Goal: Transaction & Acquisition: Obtain resource

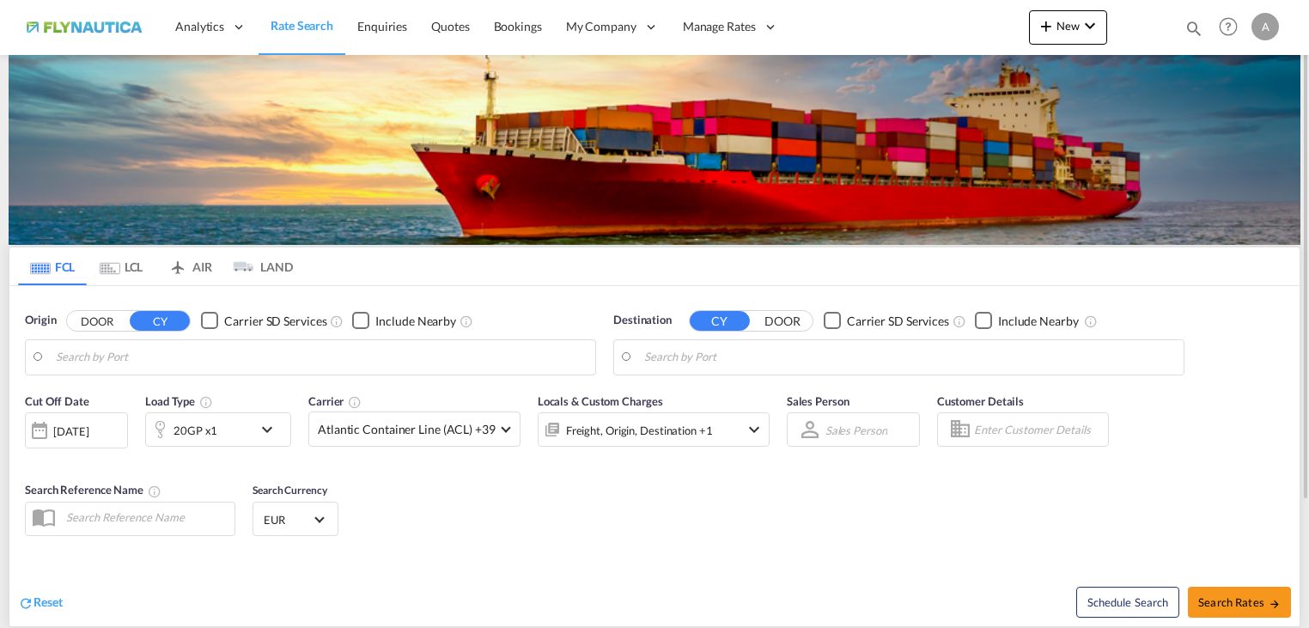
click at [124, 272] on md-tab-item "LCL" at bounding box center [121, 266] width 69 height 38
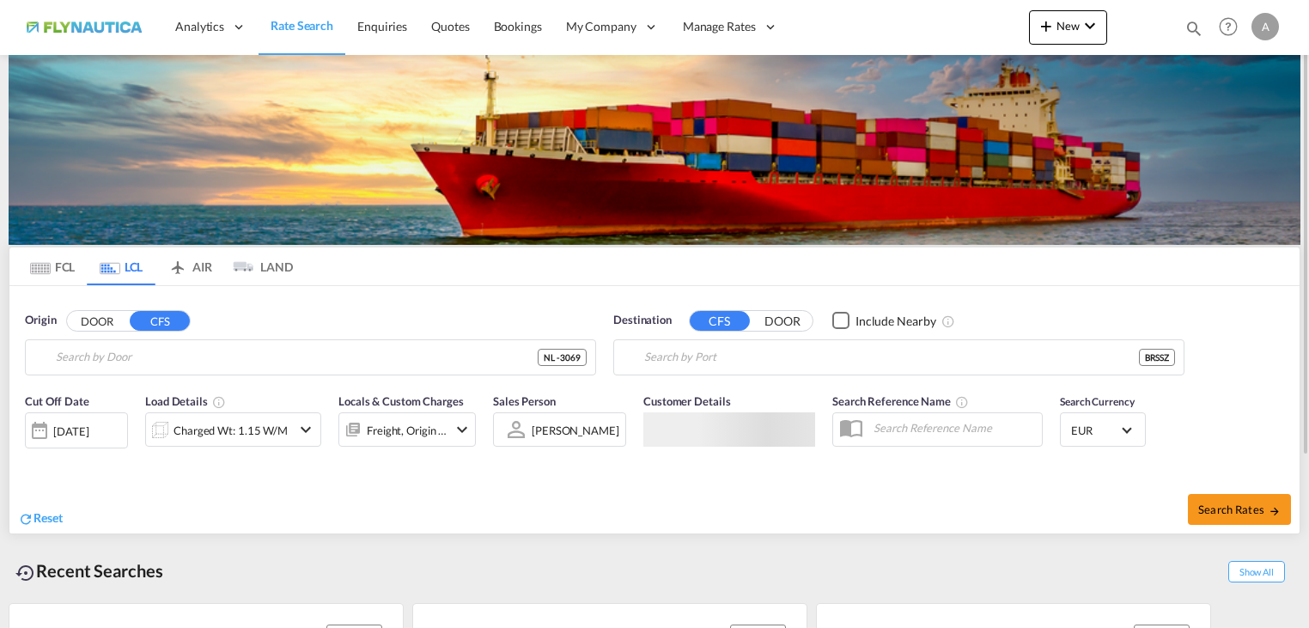
type input "NL-3069, [GEOGRAPHIC_DATA], [GEOGRAPHIC_DATA]"
type input "Santos, BRSSZ"
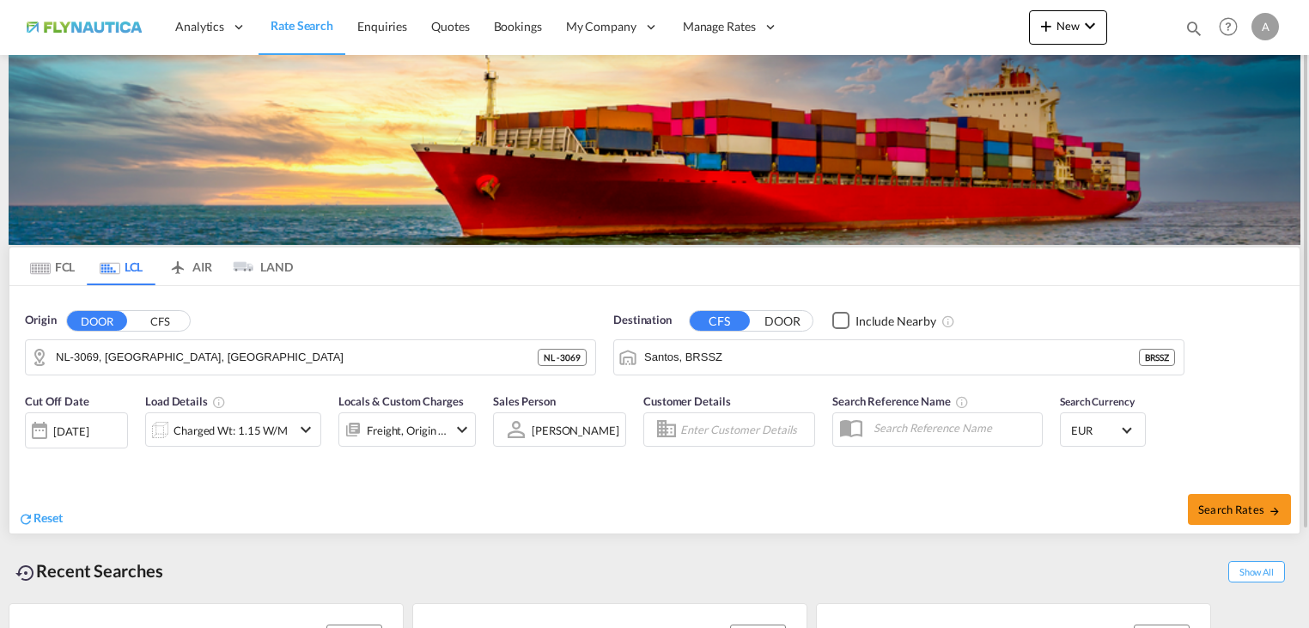
click at [91, 323] on button "DOOR" at bounding box center [97, 321] width 60 height 20
drag, startPoint x: 920, startPoint y: 365, endPoint x: 670, endPoint y: 351, distance: 250.4
click at [670, 351] on input "Santos, BRSSZ" at bounding box center [909, 358] width 531 height 26
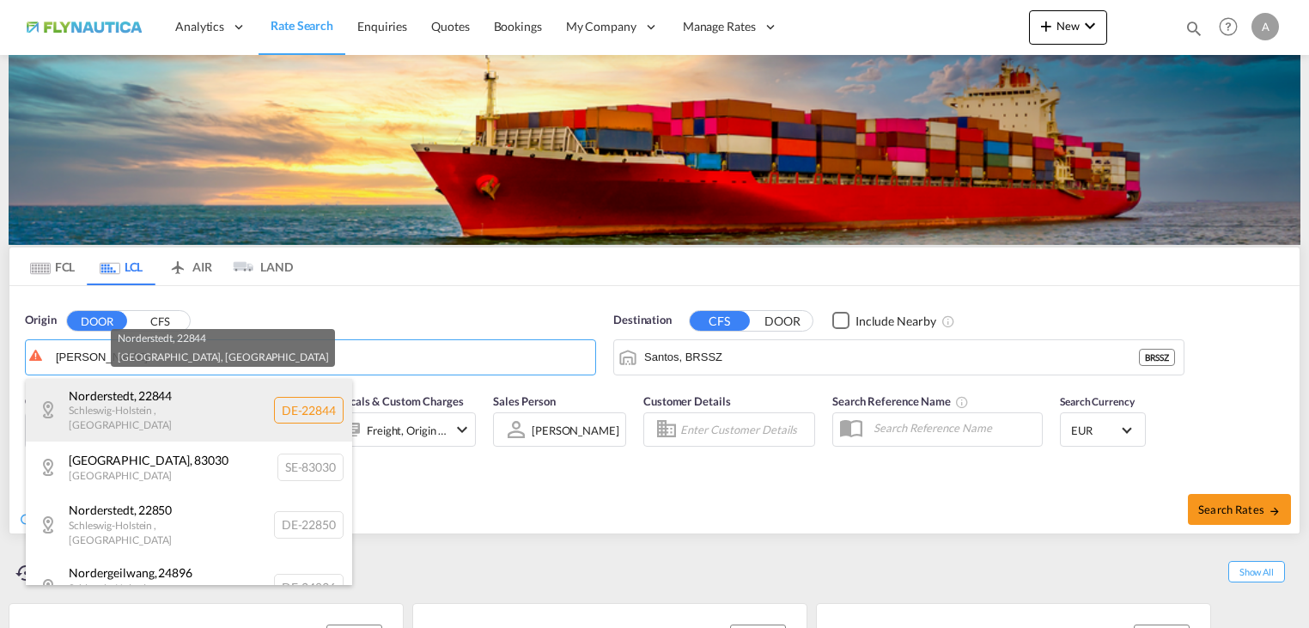
click at [177, 406] on div "[GEOGRAPHIC_DATA] , 22844 [GEOGRAPHIC_DATA] , [GEOGRAPHIC_DATA] DE-22844" at bounding box center [189, 410] width 326 height 63
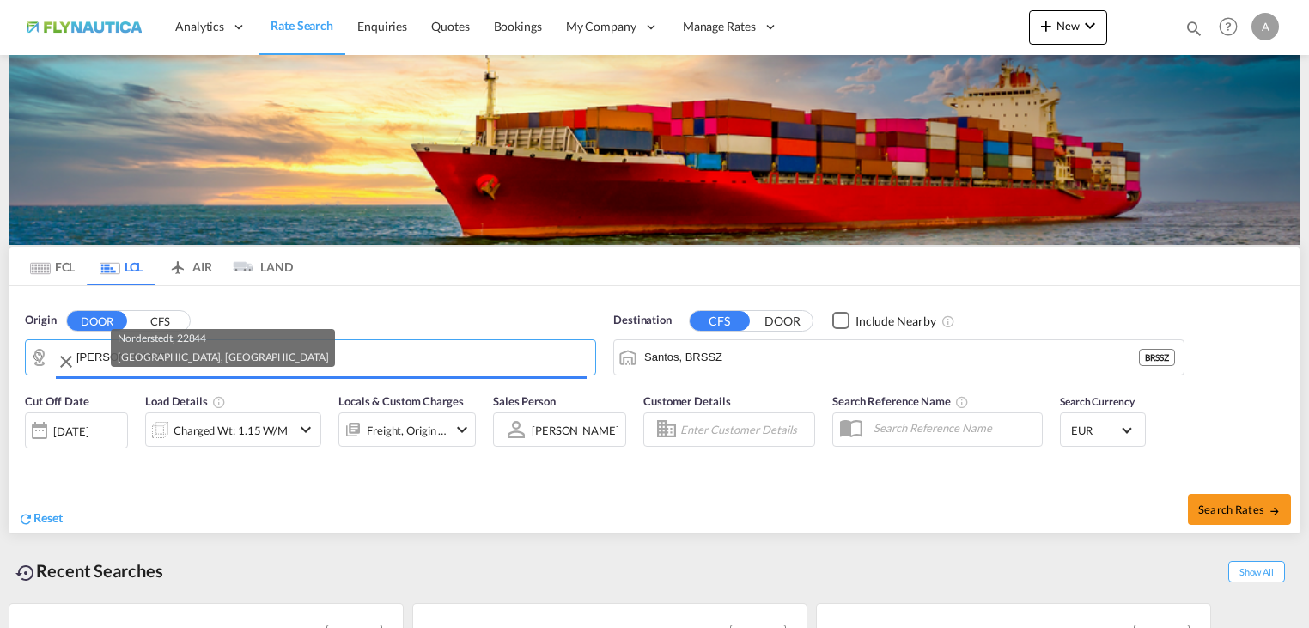
type input "DE-22844, [GEOGRAPHIC_DATA], [GEOGRAPHIC_DATA]"
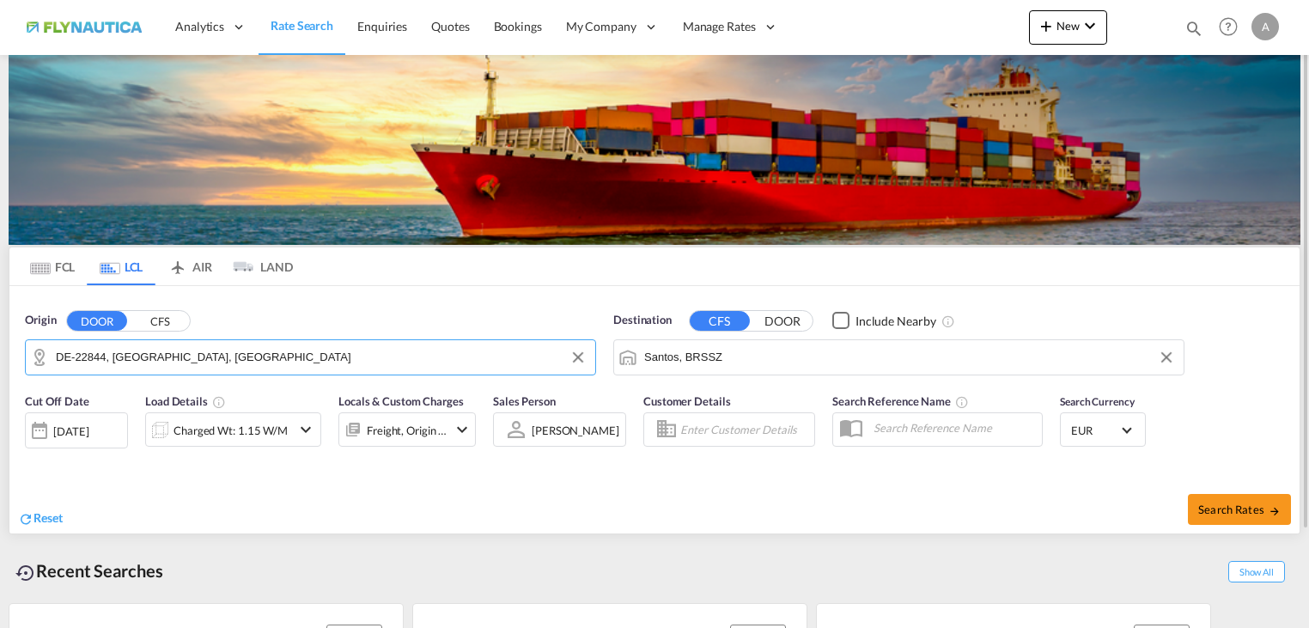
click at [838, 361] on input "Santos, BRSSZ" at bounding box center [909, 358] width 531 height 26
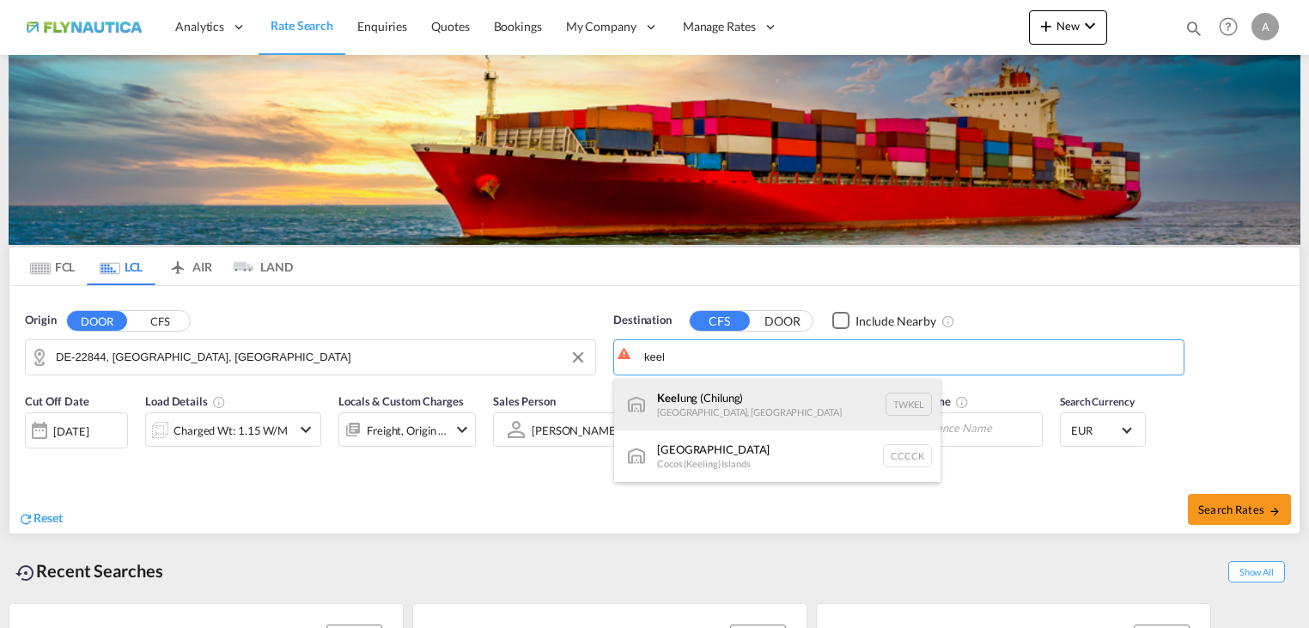
click at [767, 419] on div "[PERSON_NAME] ([GEOGRAPHIC_DATA]) [GEOGRAPHIC_DATA], [GEOGRAPHIC_DATA] TWKEL" at bounding box center [777, 405] width 326 height 52
type input "Keelung (Chilung), TWKEL"
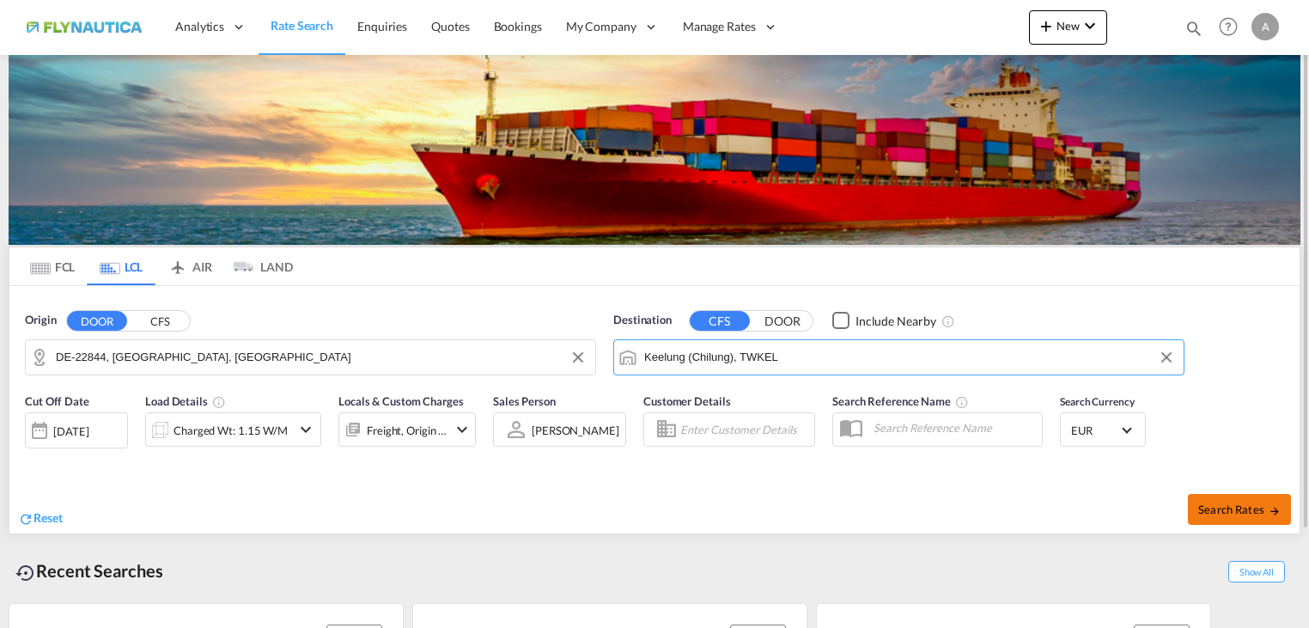
click at [1237, 510] on span "Search Rates" at bounding box center [1240, 510] width 82 height 14
type input "22844 to TWKEL / [DATE]"
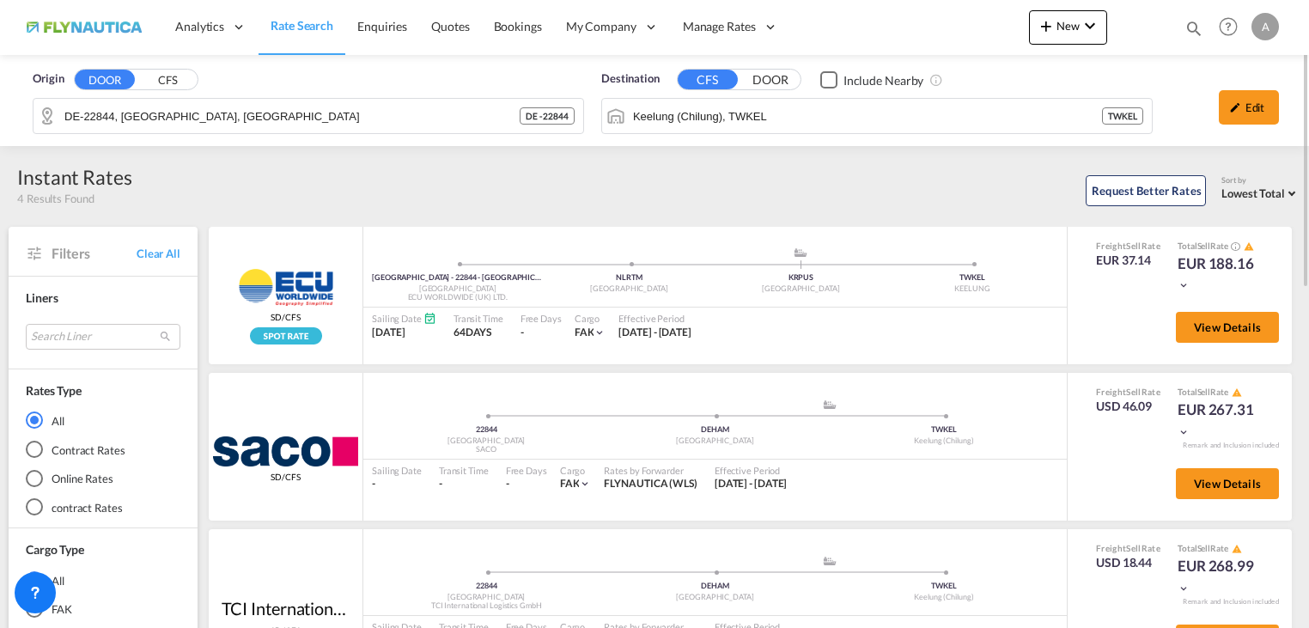
drag, startPoint x: 192, startPoint y: 598, endPoint x: 208, endPoint y: 598, distance: 15.5
click at [192, 598] on div "Cargo Type All FAK" at bounding box center [103, 578] width 189 height 101
